Goal: Transaction & Acquisition: Purchase product/service

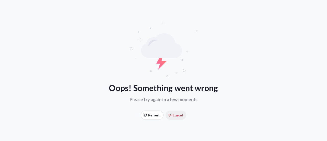
click at [179, 115] on span "Logout" at bounding box center [176, 114] width 15 height 5
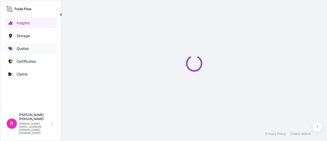
click at [33, 49] on link "Quotes" at bounding box center [30, 48] width 53 height 10
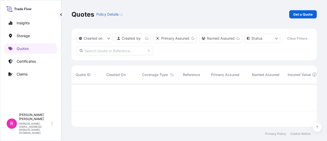
scroll to position [42, 241]
click at [299, 18] on link "Get a Quote" at bounding box center [303, 14] width 28 height 8
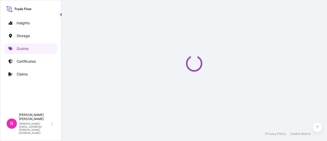
scroll to position [8, 0]
select select "Water"
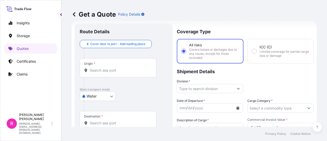
click at [123, 73] on div "Origin *" at bounding box center [118, 67] width 77 height 19
click at [123, 73] on input "Origin *" at bounding box center [120, 70] width 60 height 5
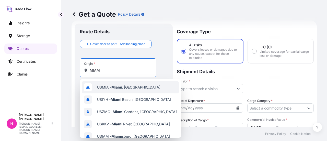
click at [115, 85] on span "USMIA - Miam i, United States" at bounding box center [128, 87] width 63 height 5
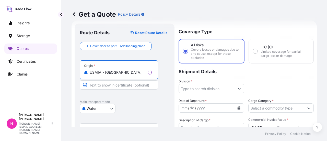
type input "USMIA - Miami, United States"
click at [97, 104] on body "0 options available. 10 options available. Insights Storage Quotes Certificates…" at bounding box center [163, 70] width 327 height 141
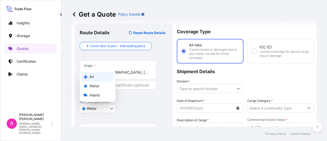
click at [98, 76] on div "Air" at bounding box center [98, 76] width 32 height 9
select select "Air"
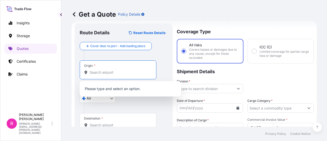
click at [118, 73] on input "Origin *" at bounding box center [120, 72] width 60 height 5
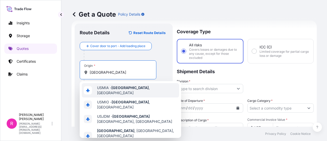
click at [136, 88] on span "USMIA - Miami , United States" at bounding box center [137, 90] width 80 height 10
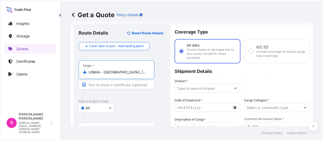
scroll to position [59, 0]
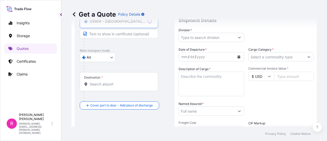
type input "USMIA - Miami, United States"
click at [113, 89] on div "Destination *" at bounding box center [119, 81] width 78 height 19
click at [113, 87] on input "Destination *" at bounding box center [121, 83] width 62 height 5
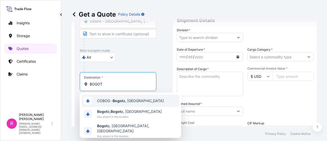
click at [98, 100] on span "COBOG - Bogot a, Colombia" at bounding box center [130, 100] width 67 height 5
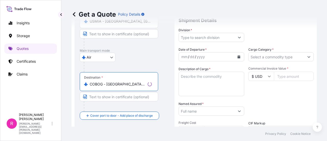
type input "COBOG - Bogota, Colombia"
click at [223, 38] on input "Division *" at bounding box center [207, 37] width 56 height 9
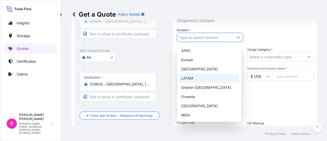
click at [206, 80] on div "LATAM" at bounding box center [209, 78] width 60 height 9
type input "LATAM"
click at [213, 78] on div "LATAM" at bounding box center [209, 78] width 60 height 9
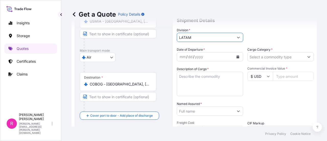
click at [234, 57] on button "Calendar" at bounding box center [238, 57] width 8 height 8
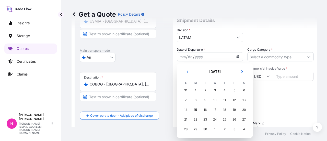
click at [207, 105] on td "16" at bounding box center [205, 110] width 10 height 10
click at [207, 106] on div "16" at bounding box center [205, 109] width 9 height 9
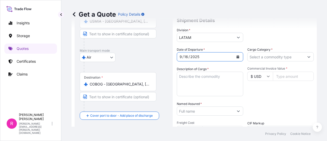
click at [310, 56] on form "Route Details Reset Route Details Cover door to port - Add loading place Place …" at bounding box center [194, 91] width 245 height 245
click at [307, 56] on form "Route Details Reset Route Details Cover door to port - Add loading place Place …" at bounding box center [194, 91] width 245 height 245
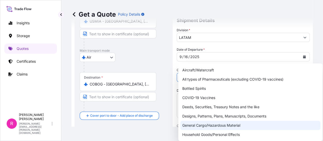
click at [206, 127] on div "General Cargo/Hazardous Material" at bounding box center [250, 125] width 140 height 9
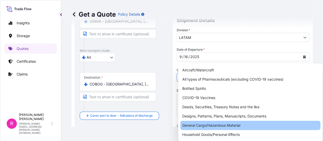
type input "General Cargo/Hazardous Material"
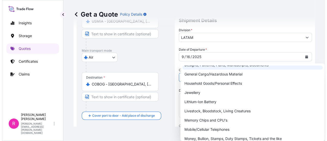
scroll to position [26, 0]
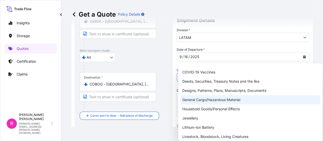
click at [212, 98] on div "General Cargo/Hazardous Material" at bounding box center [250, 99] width 140 height 9
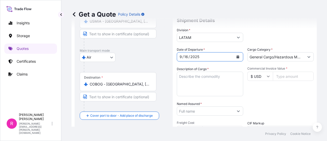
click at [193, 91] on textarea "Description of Cargo *" at bounding box center [210, 84] width 66 height 25
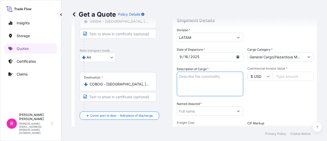
paste textarea "TERMINAL BT, FUSIBLES, PASATAPAS CONEXIÓN,TERMINAL ELECTRICO TIPO BUJE(200KV BI…"
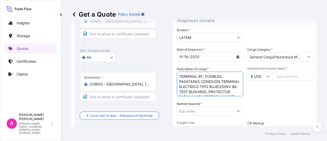
scroll to position [33, 0]
type textarea "TERMINAL BT, FUSIBLES, PASATAPAS CONEXIÓN,TERMINAL ELECTRICO TIPO BUJE(200KV BI…"
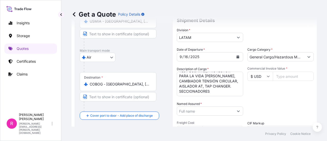
click at [284, 76] on input "Commercial Invoice Value *" at bounding box center [293, 76] width 41 height 9
paste input "162602"
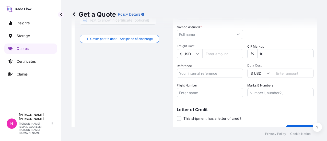
type input "162602"
click at [191, 35] on input "Named Assured *" at bounding box center [205, 34] width 57 height 9
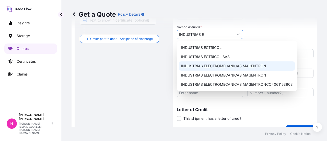
click at [217, 69] on div "INDUSTRIAS ELECTROMECANICAS MAGENTRON" at bounding box center [237, 65] width 116 height 9
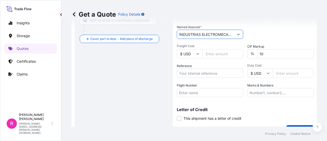
type input "INDUSTRIAS ELECTROMECANICAS MAGENTRON"
click at [201, 76] on input "Reference" at bounding box center [210, 72] width 66 height 9
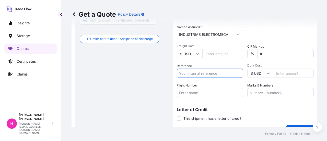
paste input "CO4071155013"
type input "CO4071155013"
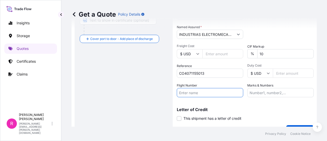
click at [223, 89] on input "Flight Number" at bounding box center [210, 92] width 66 height 9
paste input "SLI24318"
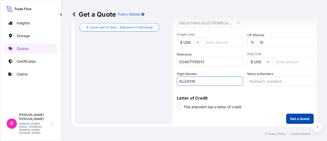
type input "SLI24318"
click at [299, 121] on button "Get a Quote" at bounding box center [300, 118] width 28 height 10
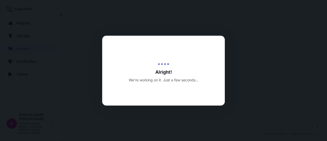
select select "Air"
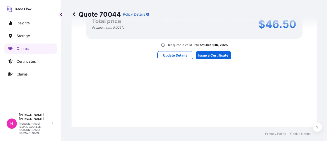
scroll to position [432, 0]
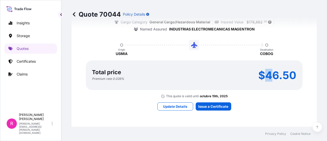
drag, startPoint x: 266, startPoint y: 78, endPoint x: 272, endPoint y: 78, distance: 5.9
click at [272, 78] on p "$46.50" at bounding box center [277, 75] width 38 height 8
drag, startPoint x: 281, startPoint y: 79, endPoint x: 270, endPoint y: 75, distance: 11.7
click at [281, 79] on p "$46.50" at bounding box center [277, 75] width 38 height 8
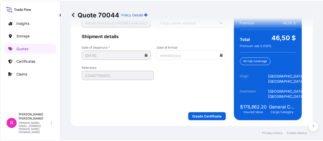
scroll to position [839, 0]
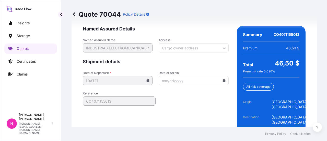
click at [219, 79] on input "Date of Arrival" at bounding box center [194, 80] width 70 height 9
click at [222, 80] on icon at bounding box center [223, 80] width 3 height 3
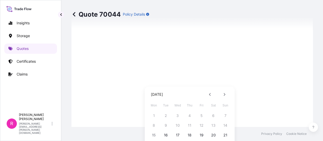
scroll to position [26, 0]
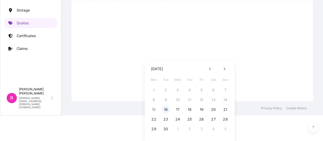
click at [162, 108] on button "16" at bounding box center [166, 109] width 8 height 8
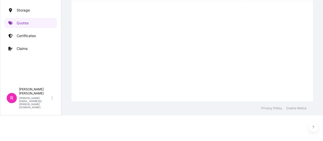
type input "09/16/2025"
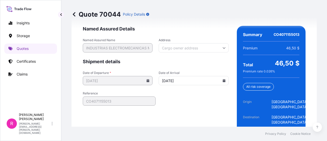
scroll to position [865, 0]
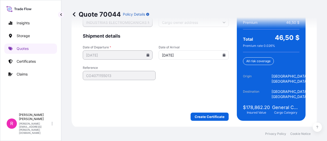
click at [209, 110] on form "Named Assured Details Named Assured Name INDUSTRIAS ELECTROMECANICAS MAGENTRON …" at bounding box center [156, 60] width 146 height 120
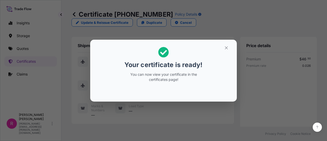
drag, startPoint x: 224, startPoint y: 43, endPoint x: 225, endPoint y: 46, distance: 3.2
click at [224, 43] on section "Your certificate is ready! You can now view your certificate in the certificate…" at bounding box center [163, 71] width 147 height 62
click at [228, 52] on button "button" at bounding box center [226, 48] width 13 height 8
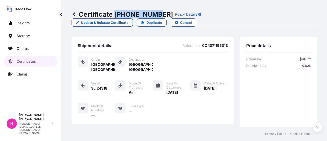
drag, startPoint x: 114, startPoint y: 11, endPoint x: 153, endPoint y: 14, distance: 39.2
click at [153, 14] on p "Certificate 31619-392-1" at bounding box center [122, 14] width 101 height 8
copy p "31619-392-1"
